Goal: Information Seeking & Learning: Check status

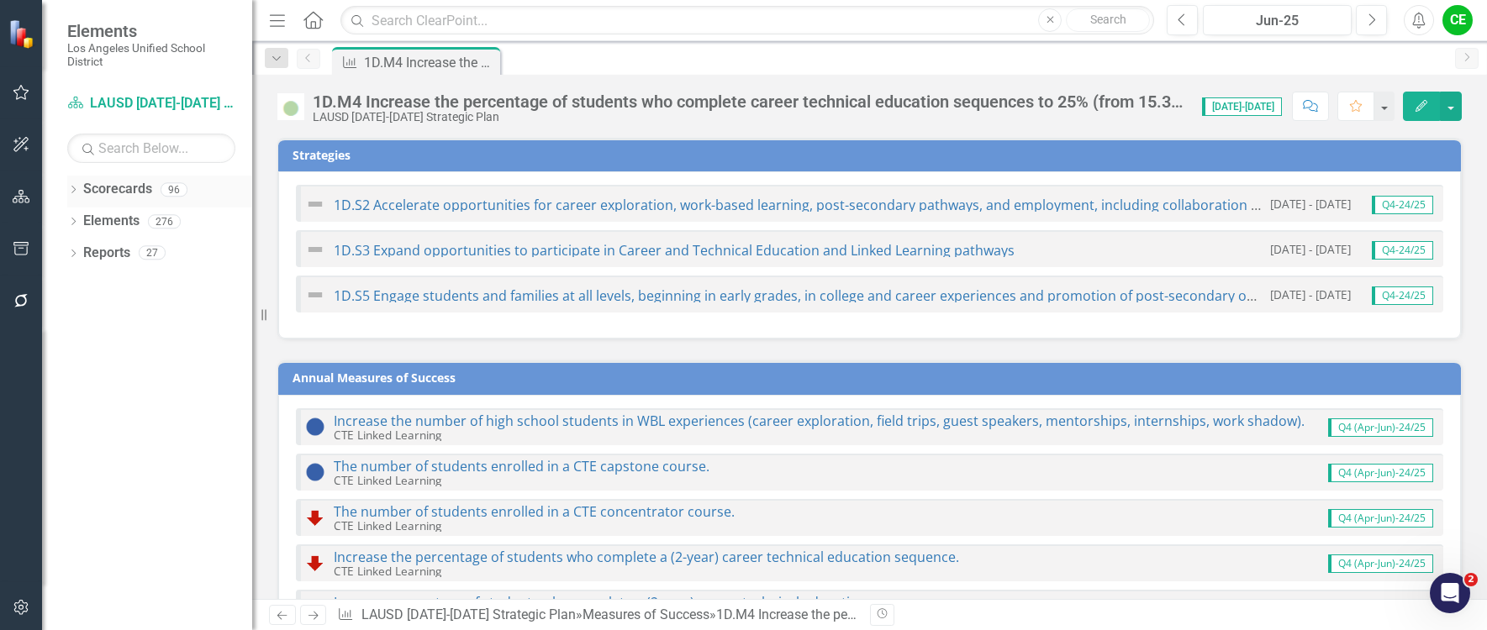
click at [73, 187] on icon "Dropdown" at bounding box center [73, 191] width 12 height 9
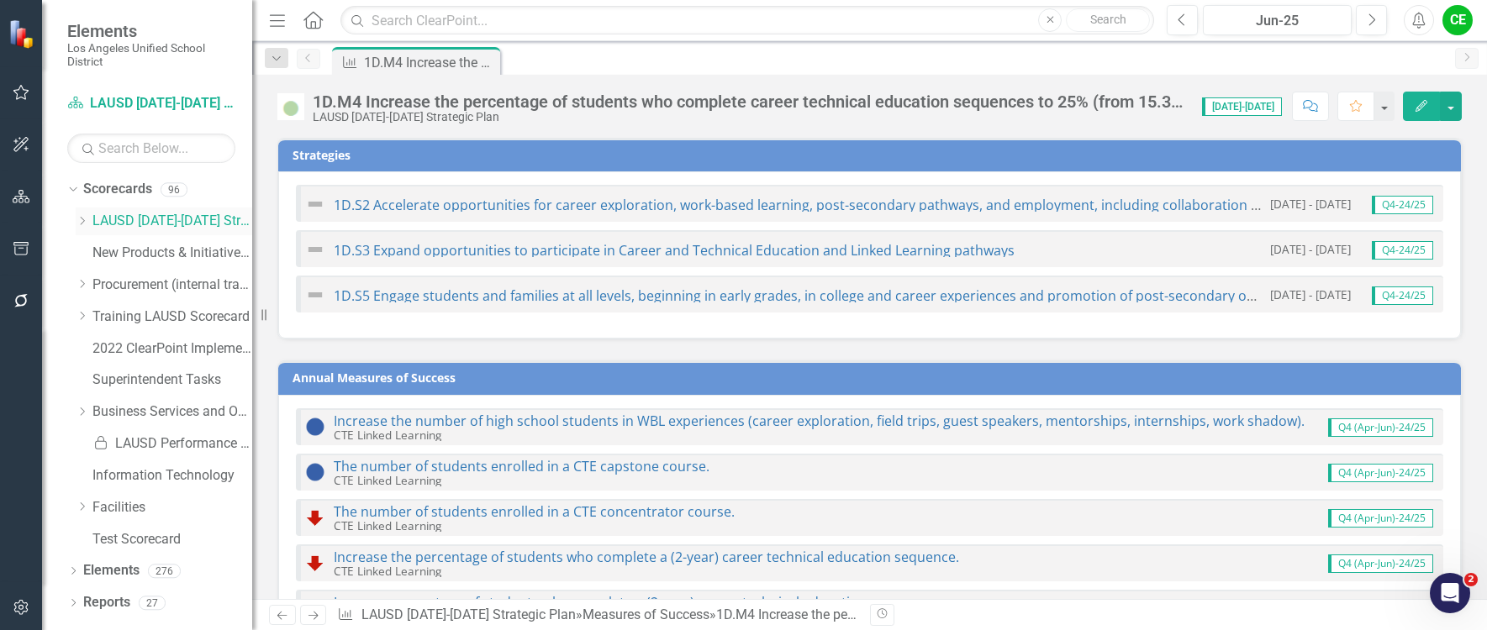
click at [83, 218] on icon "Dropdown" at bounding box center [82, 221] width 13 height 10
click at [98, 346] on icon "Dropdown" at bounding box center [98, 348] width 13 height 10
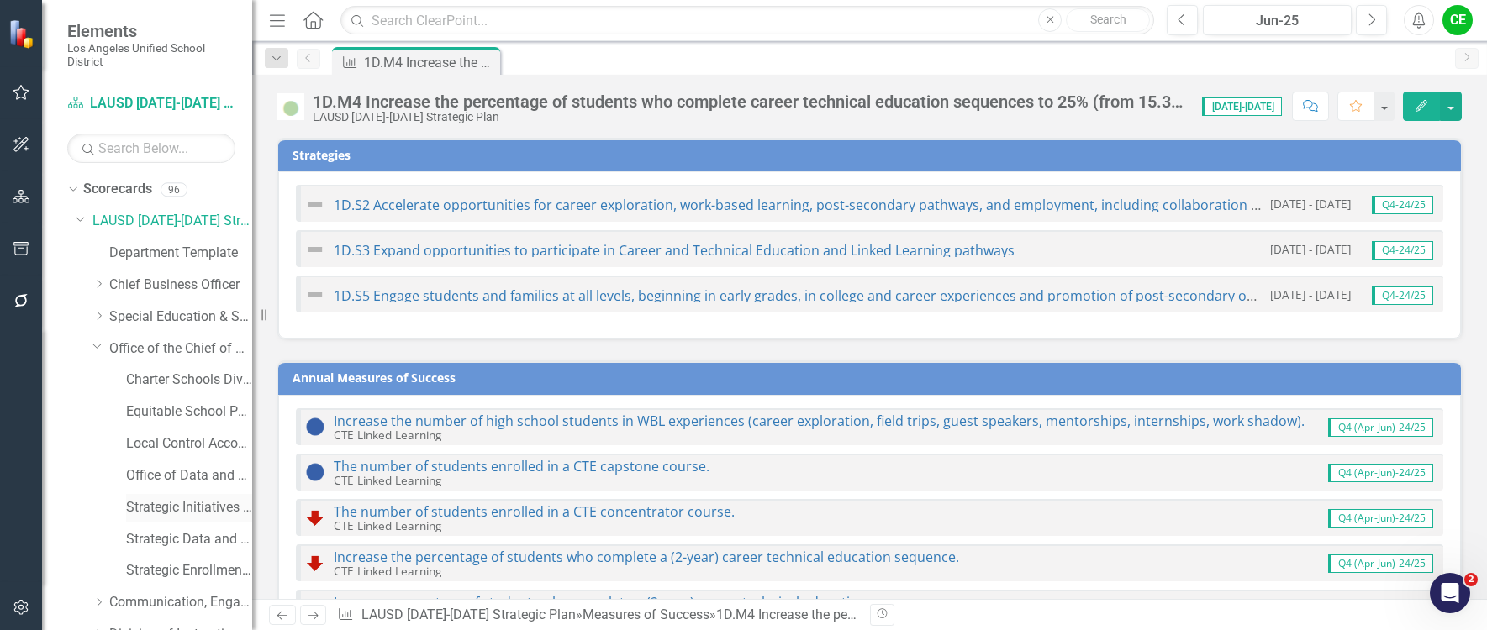
click at [172, 504] on link "Strategic Initiatives Office" at bounding box center [189, 507] width 126 height 19
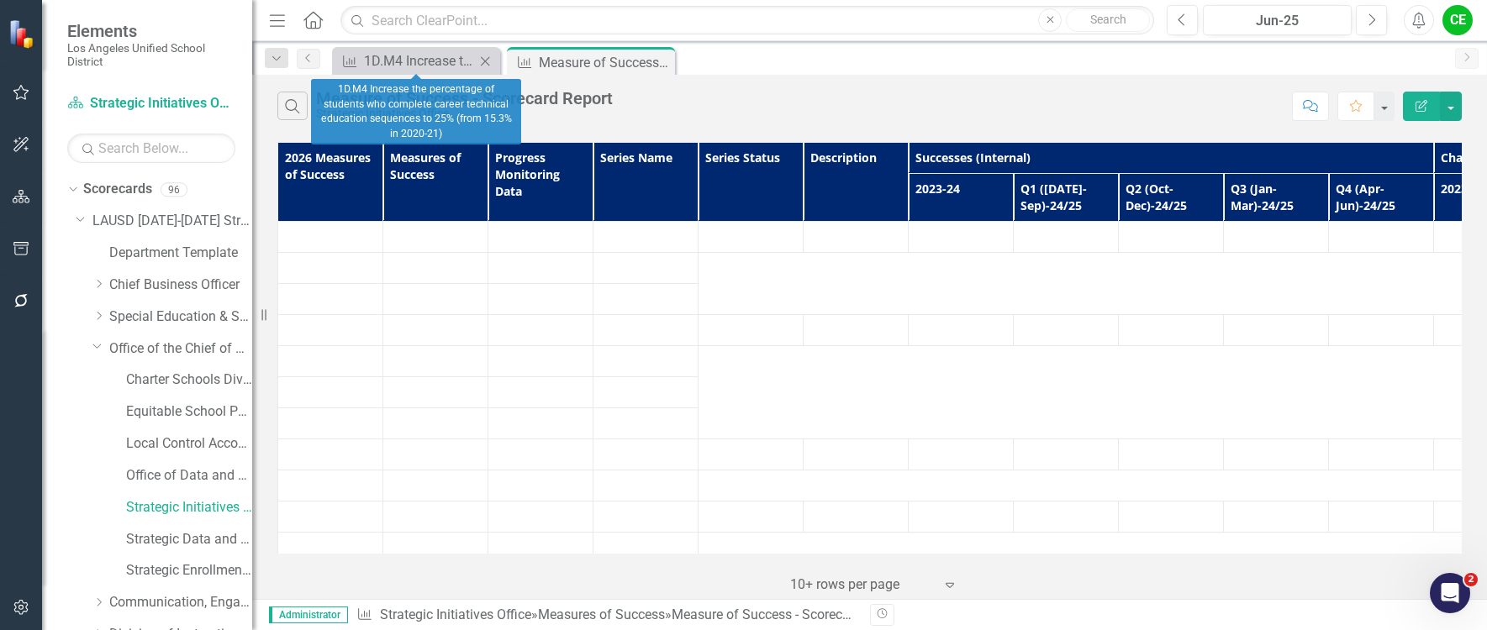
click at [487, 61] on icon "Close" at bounding box center [484, 61] width 17 height 13
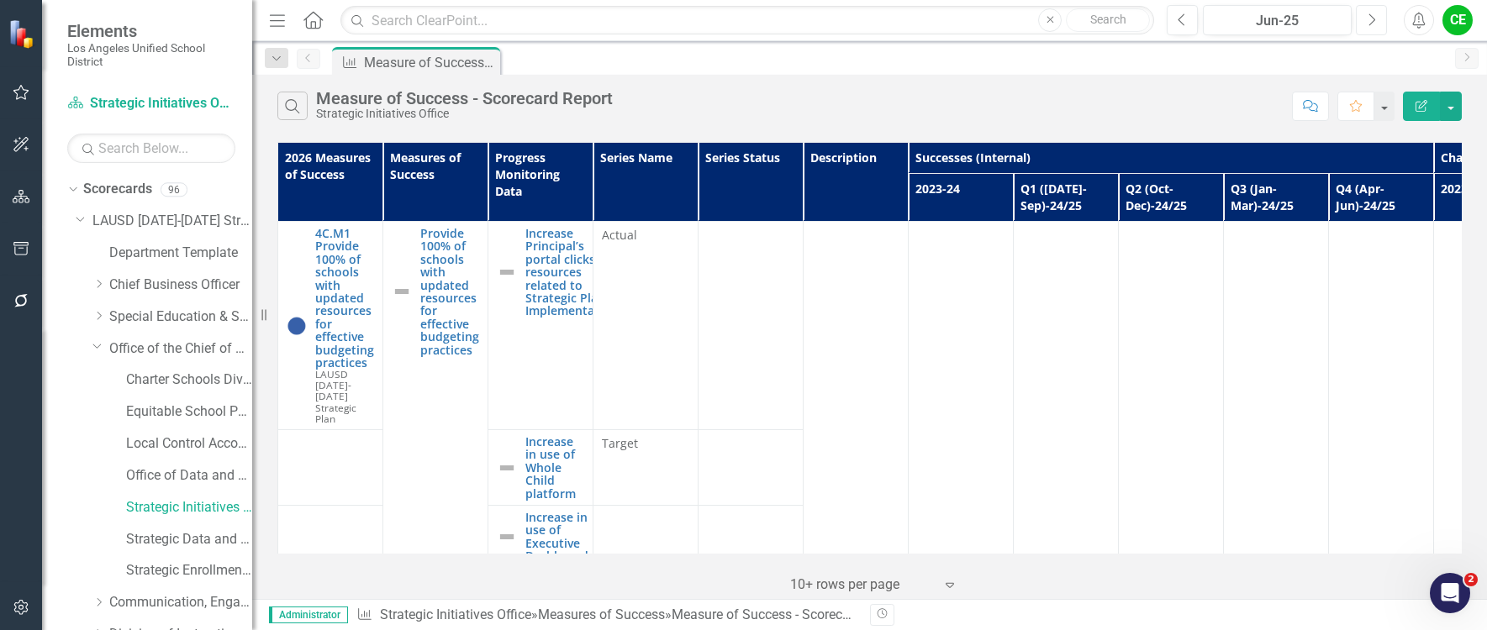
click at [1376, 24] on button "Next" at bounding box center [1370, 20] width 31 height 30
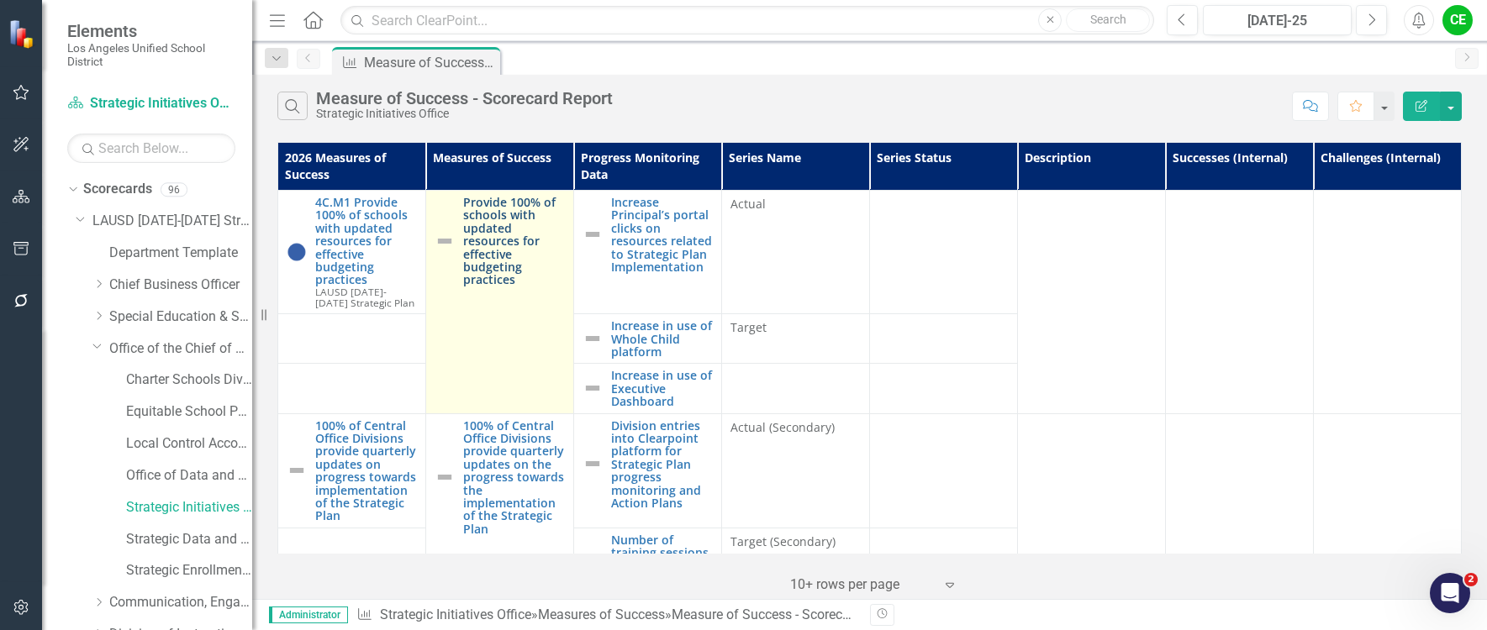
click at [508, 223] on link "Provide 100% of schools with updated resources for effective budgeting practices" at bounding box center [514, 241] width 102 height 91
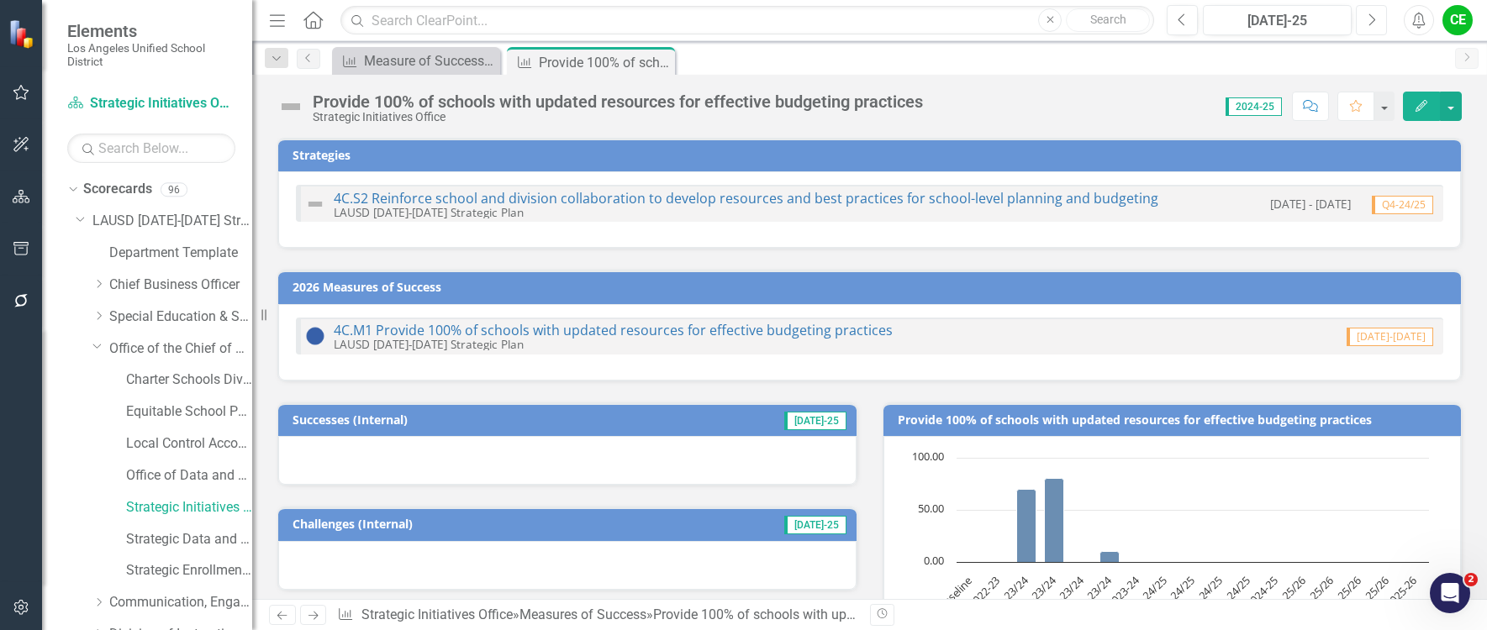
click at [1370, 26] on icon "Next" at bounding box center [1370, 20] width 9 height 15
click at [1368, 26] on icon "Next" at bounding box center [1370, 20] width 9 height 15
click at [1376, 19] on button "Next" at bounding box center [1370, 20] width 31 height 30
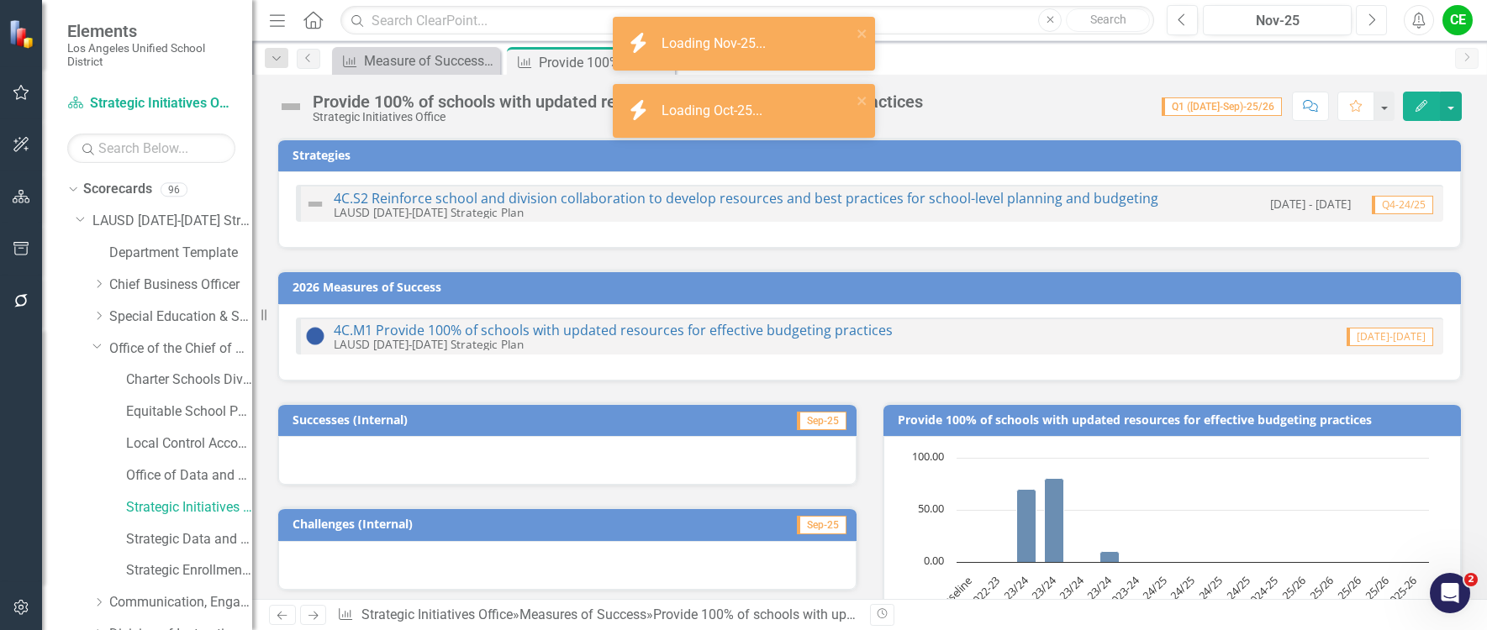
click at [1376, 19] on button "Next" at bounding box center [1370, 20] width 31 height 30
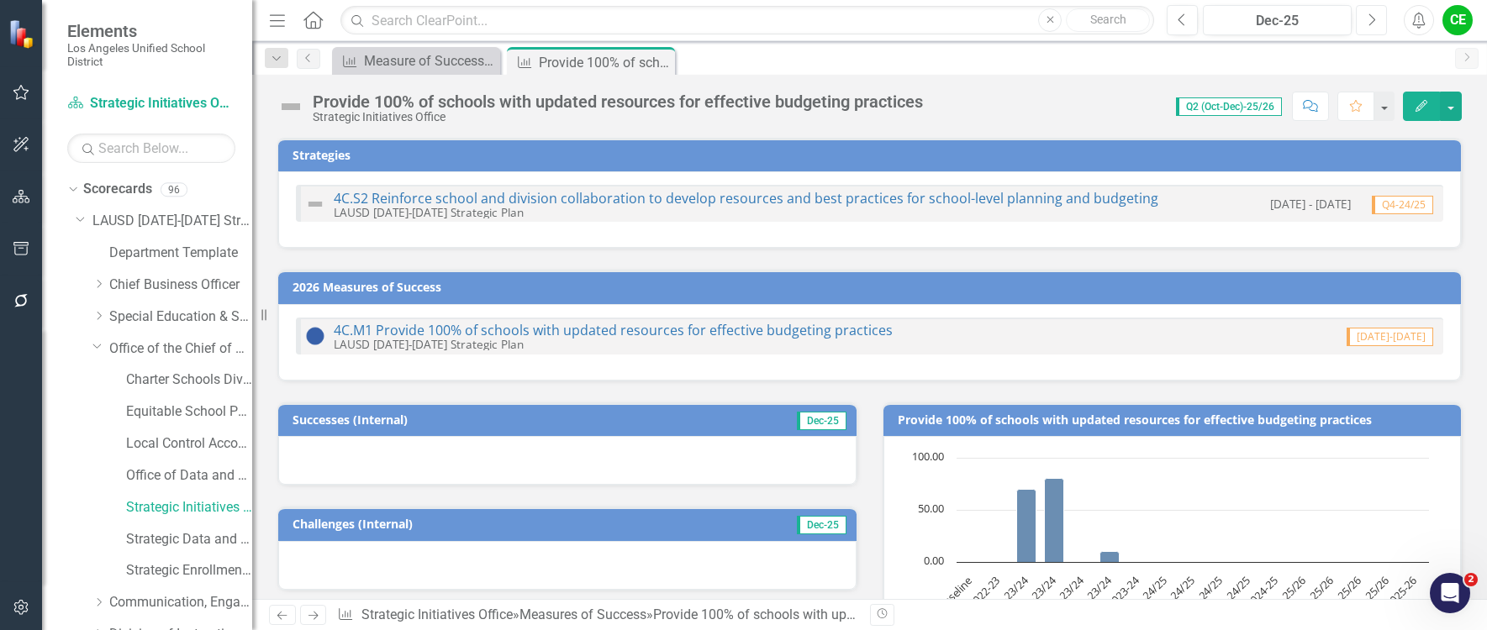
click at [1371, 20] on icon "Next" at bounding box center [1370, 20] width 9 height 15
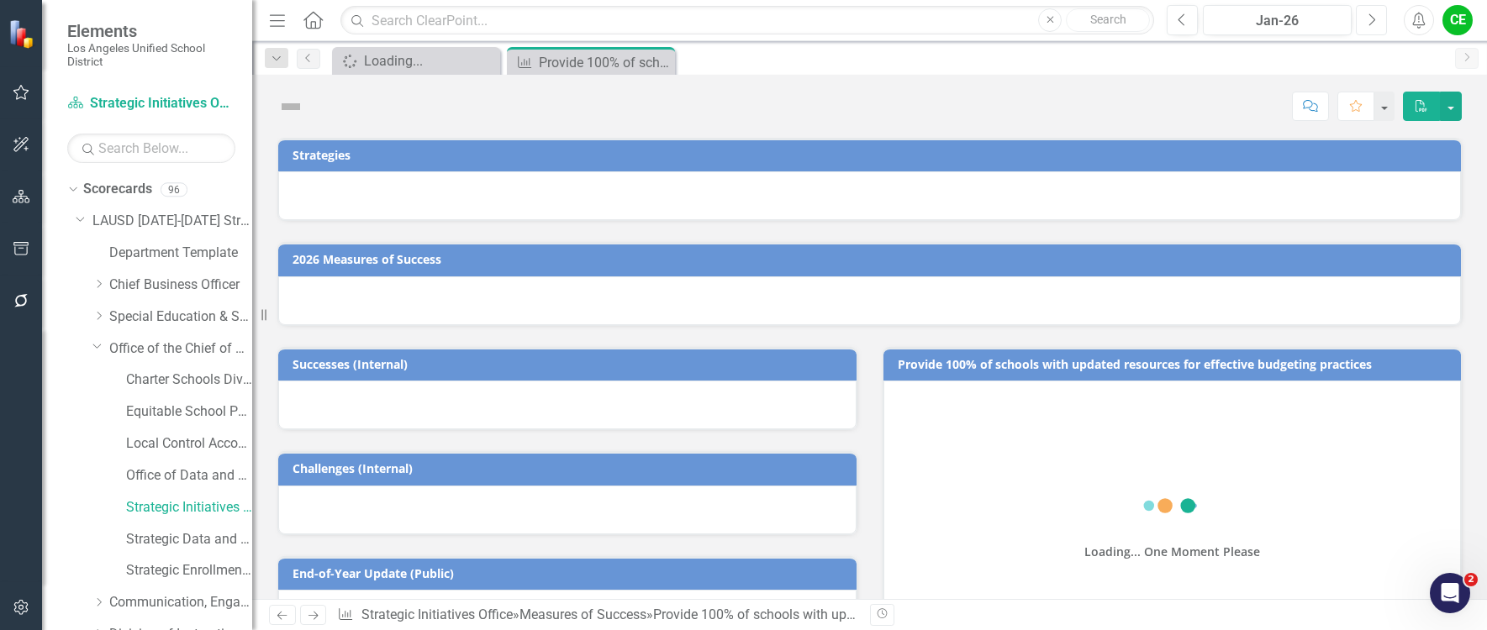
click at [1371, 20] on icon "Next" at bounding box center [1370, 20] width 9 height 15
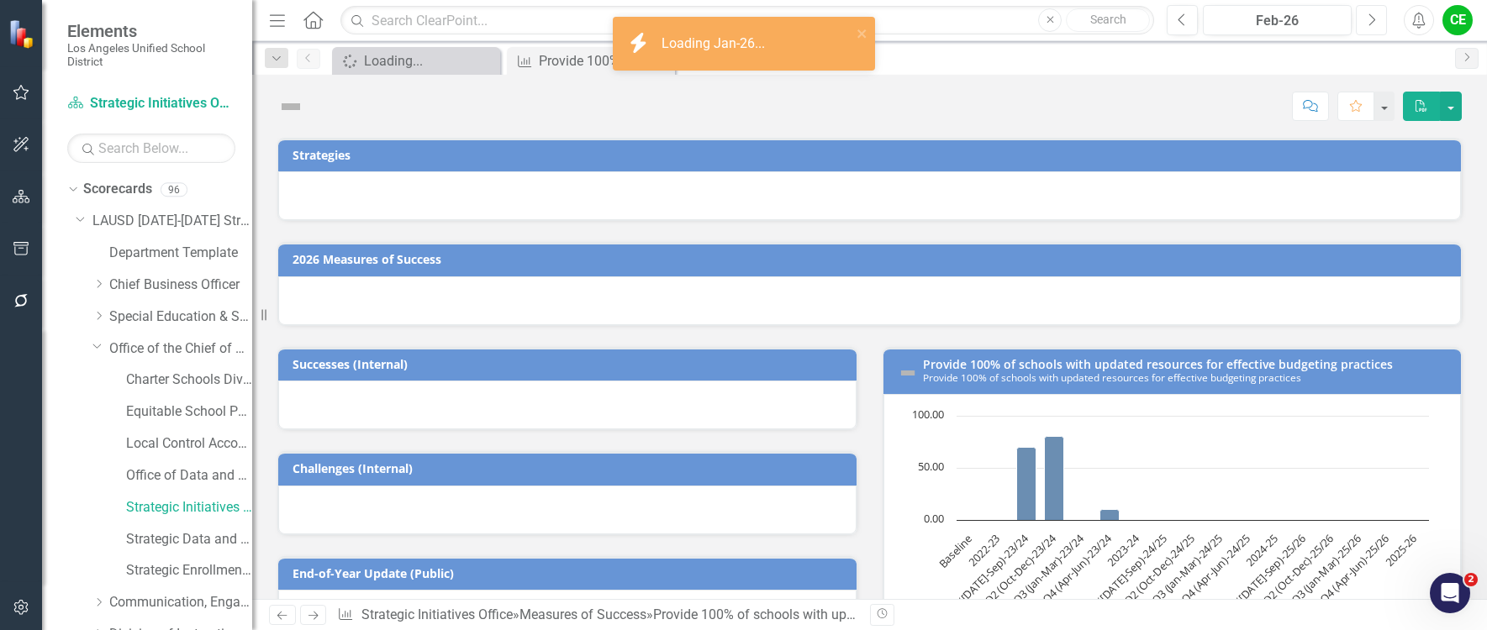
click at [1371, 20] on icon "Next" at bounding box center [1370, 20] width 9 height 15
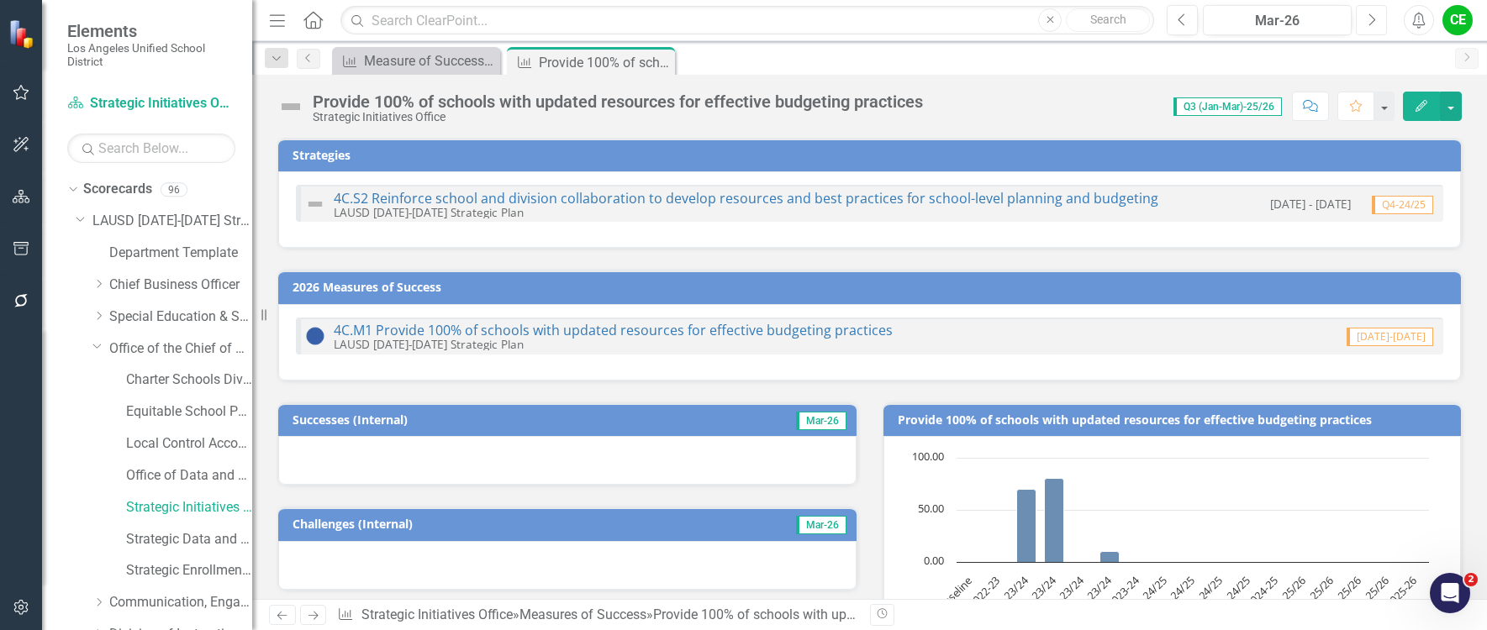
click at [1374, 20] on icon "button" at bounding box center [1372, 19] width 7 height 12
click at [1375, 17] on icon "Next" at bounding box center [1370, 20] width 9 height 15
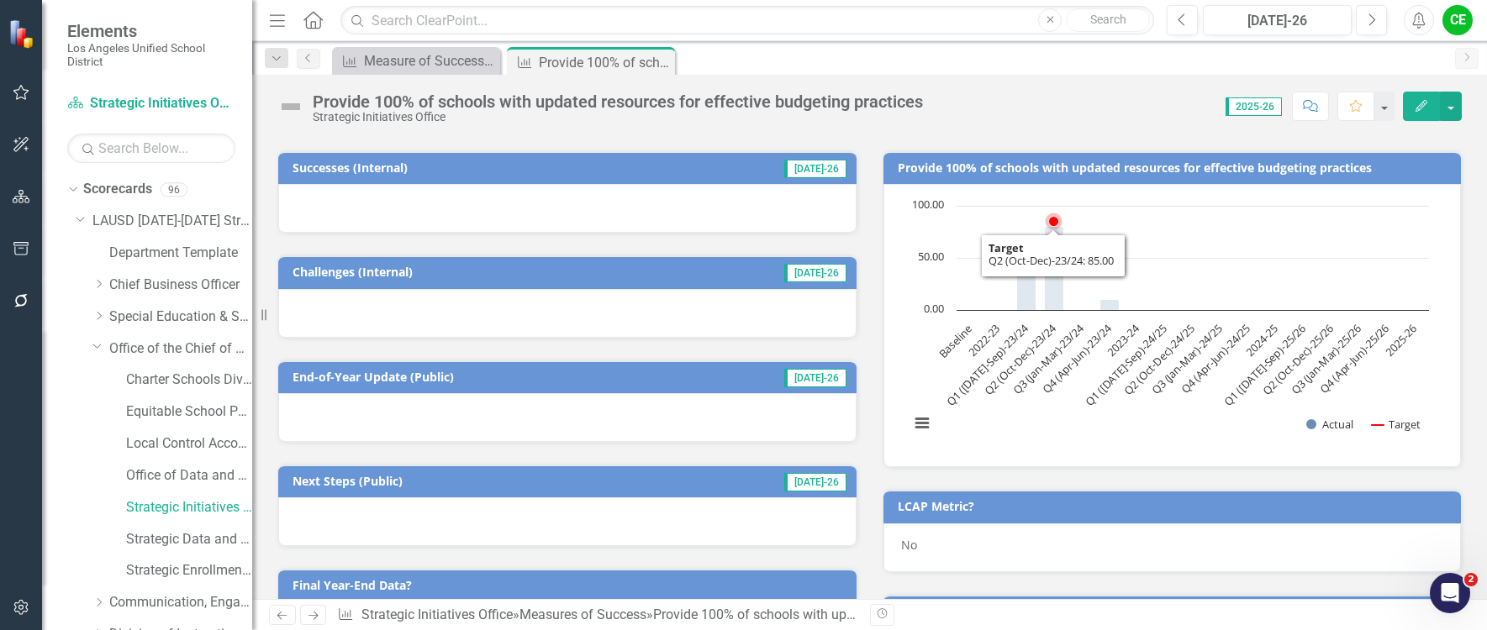
scroll to position [168, 0]
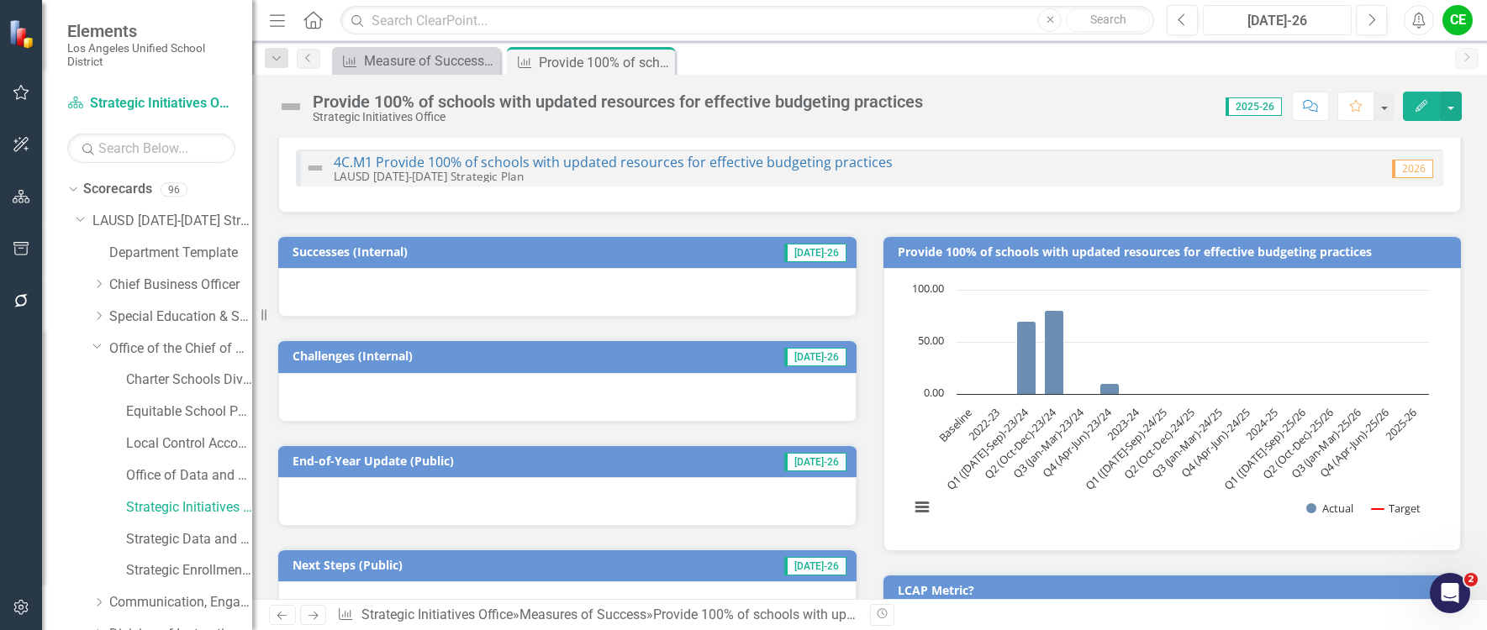
click at [1261, 18] on div "[DATE]-26" at bounding box center [1276, 21] width 137 height 20
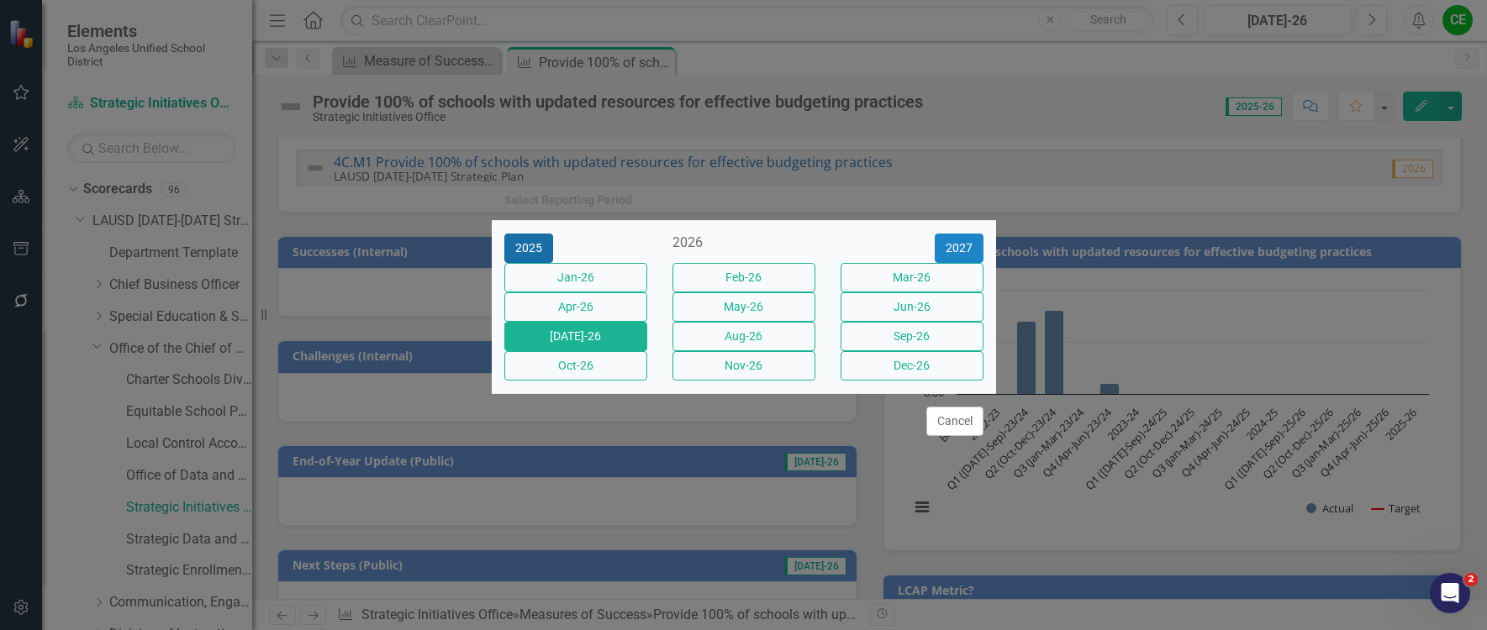
click at [512, 234] on button "2025" at bounding box center [528, 248] width 49 height 29
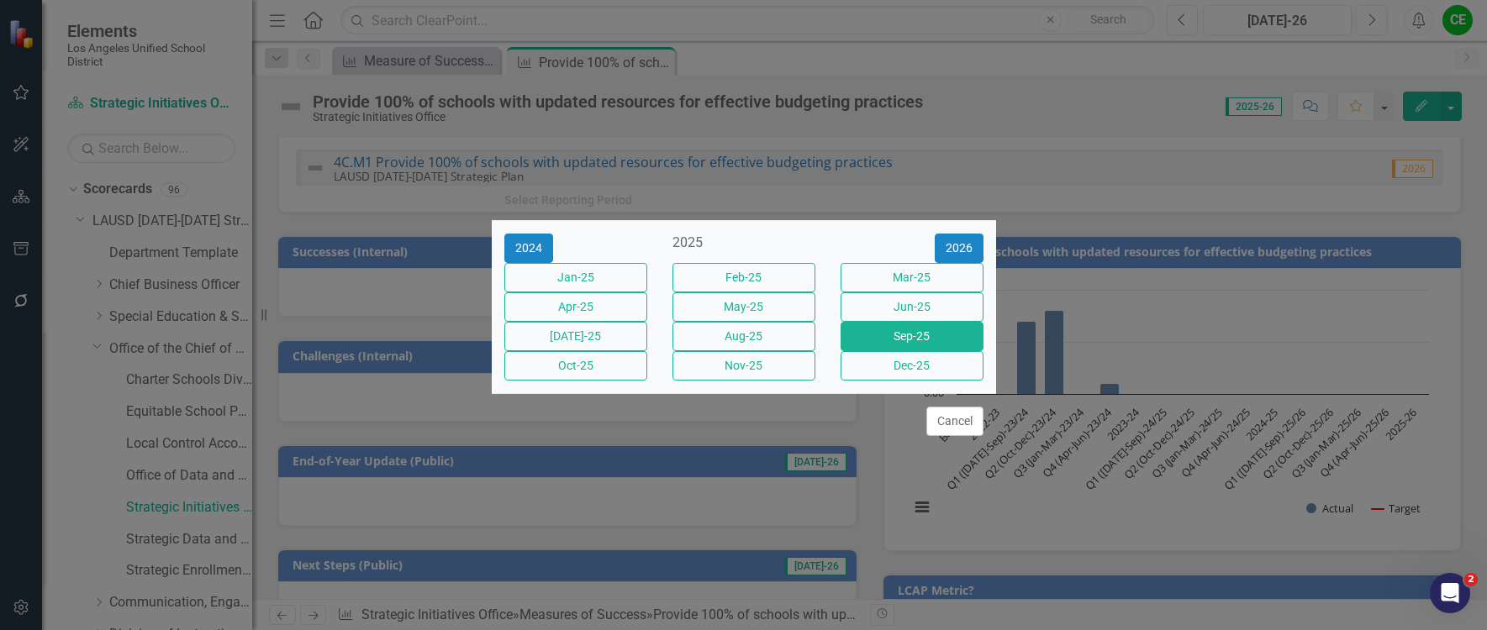
click at [949, 334] on button "Sep-25" at bounding box center [911, 336] width 143 height 29
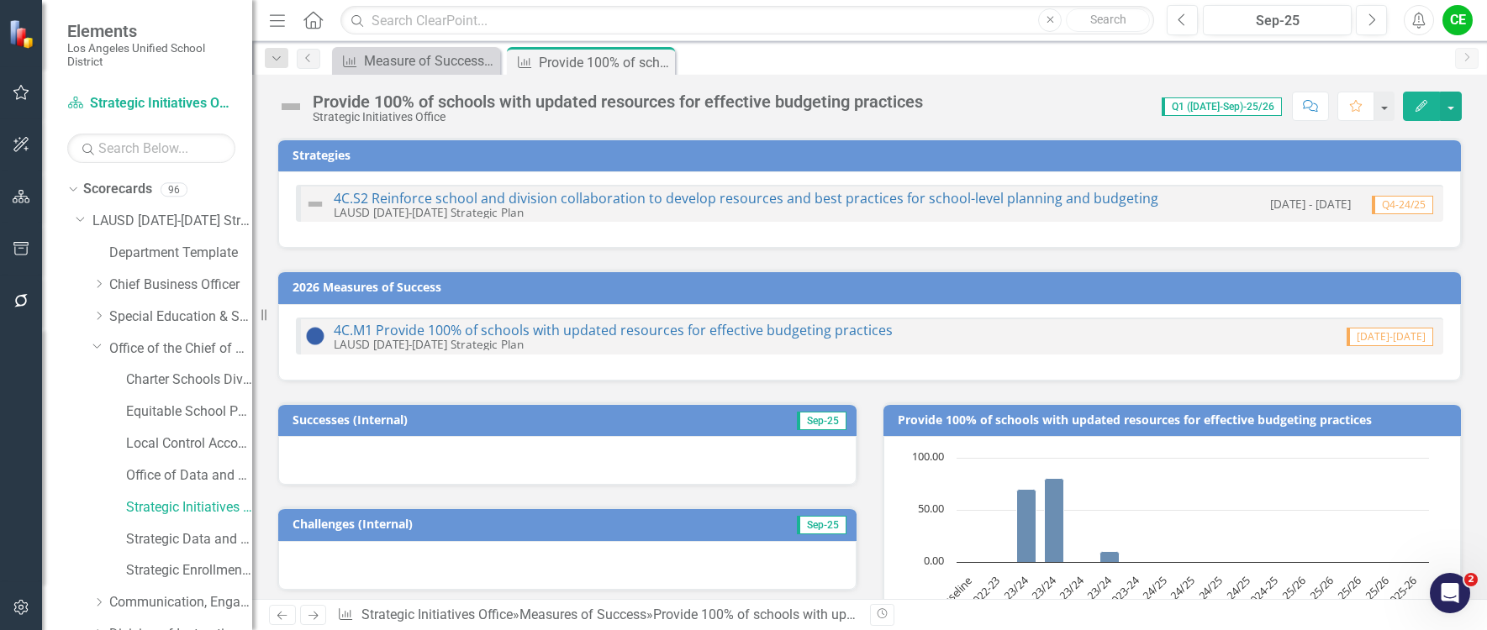
click at [334, 471] on div at bounding box center [567, 460] width 578 height 49
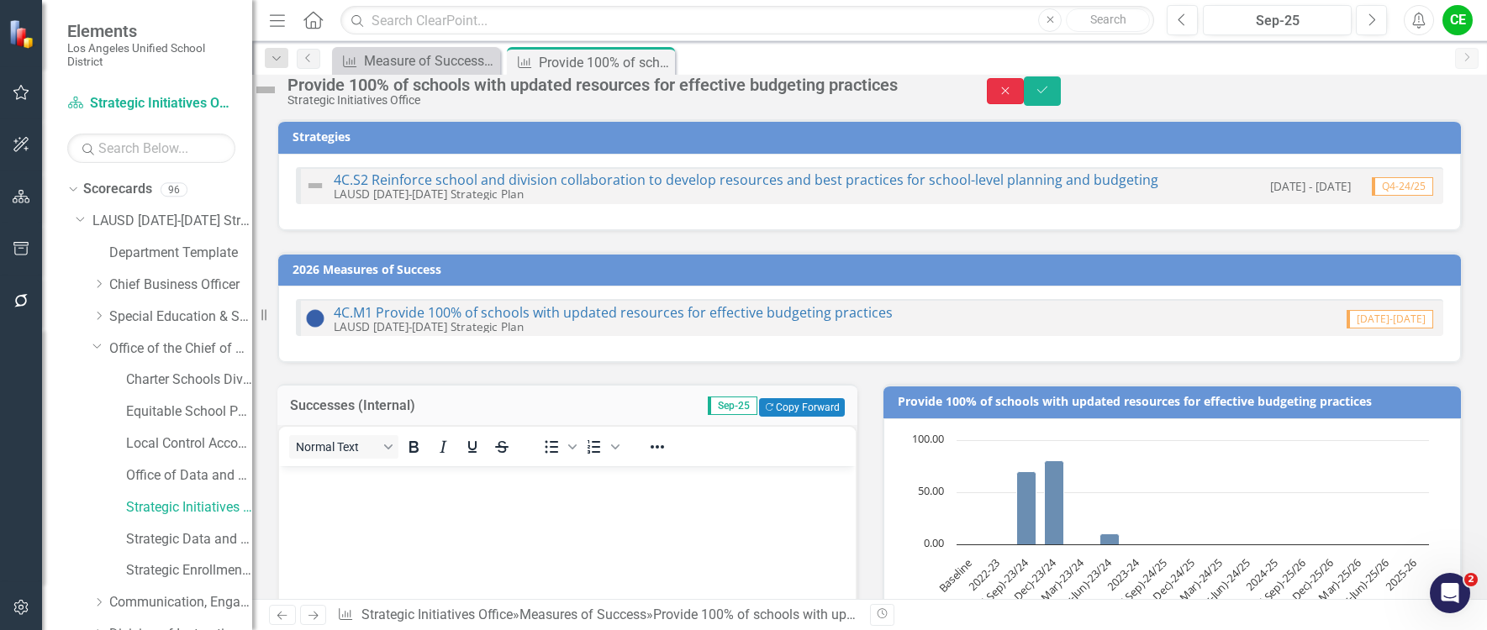
drag, startPoint x: 1382, startPoint y: 89, endPoint x: 1087, endPoint y: 160, distance: 304.1
click at [1024, 89] on button "Close" at bounding box center [1005, 91] width 37 height 26
